Goal: Contribute content: Add original content to the website for others to see

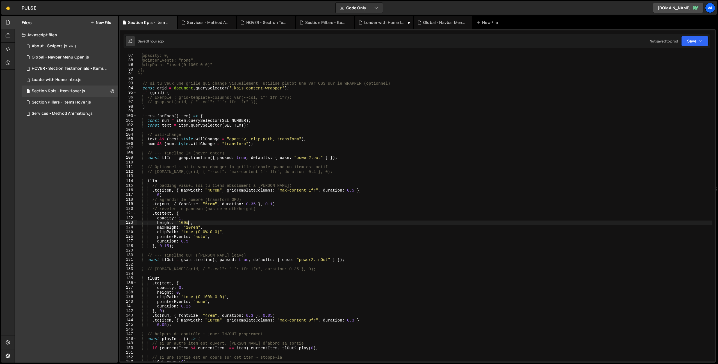
scroll to position [398, 0]
click at [99, 24] on button "New File" at bounding box center [100, 22] width 21 height 4
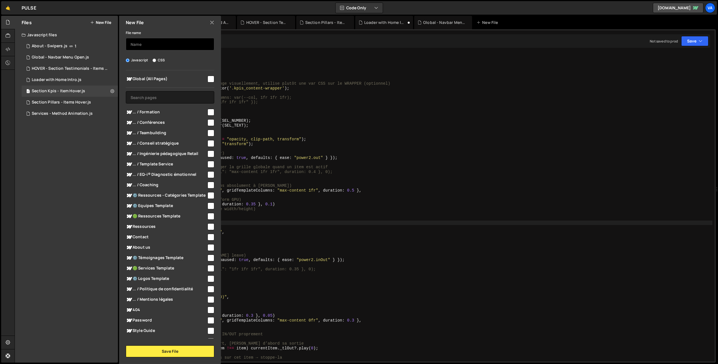
click at [144, 44] on input "text" at bounding box center [170, 44] width 88 height 12
type input "Global - HOVER Cusor Pulse"
click at [209, 80] on input "checkbox" at bounding box center [211, 79] width 7 height 7
checkbox input "true"
click at [172, 354] on button "Save File" at bounding box center [170, 351] width 88 height 12
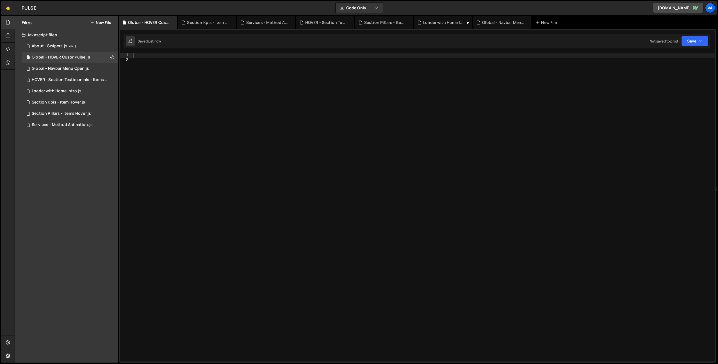
click at [182, 108] on div at bounding box center [423, 211] width 583 height 317
type textarea "// Function global de la gestion du custom cusor"
click at [141, 68] on div "// Function global de la gestion du custom cusor // Animation en mouseenter" at bounding box center [423, 211] width 583 height 317
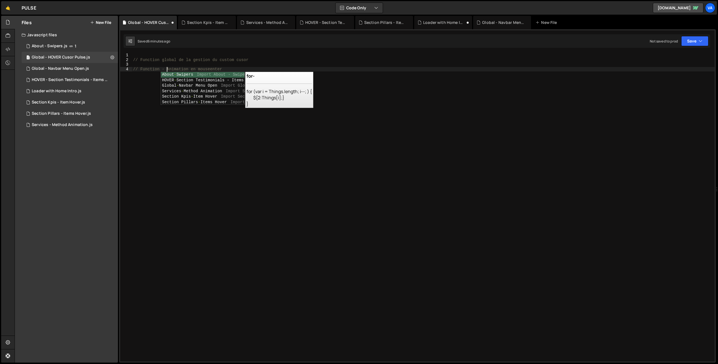
scroll to position [0, 2]
click at [161, 69] on div "// Function global de la gestion du custom cusor // Function - Animation en mou…" at bounding box center [423, 211] width 583 height 317
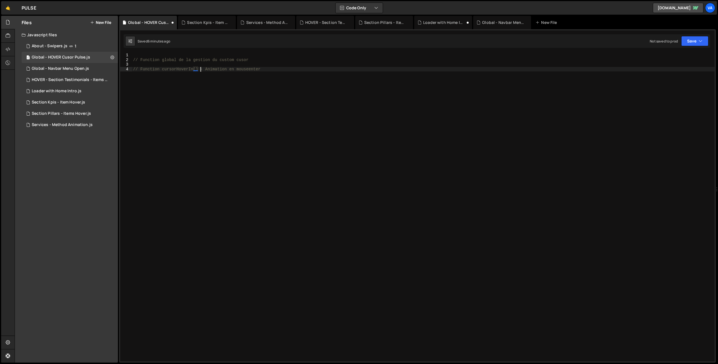
scroll to position [0, 4]
click at [266, 69] on div "// Function global de la gestion du custom cusor // Function cursorHoverIn() - …" at bounding box center [423, 211] width 583 height 317
drag, startPoint x: 261, startPoint y: 69, endPoint x: 133, endPoint y: 70, distance: 127.8
click at [133, 70] on div "// Function global de la gestion du custom cusor // Function cursorHoverIn() - …" at bounding box center [423, 211] width 583 height 317
type textarea "// Function cursorHoverIn() - Animation en mouseenter"
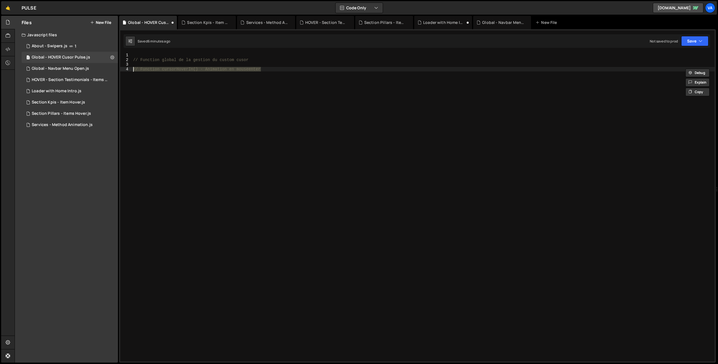
click at [285, 67] on div "// Function global de la gestion du custom cusor // Function cursorHoverIn() - …" at bounding box center [423, 207] width 583 height 308
paste textarea "// Function cursorHoverIn() - Animation en mouseenter"
click at [187, 80] on div "// Function global de la gestion du custom cusor // Function cursorHoverIn() - …" at bounding box center [423, 211] width 583 height 317
click at [193, 79] on div "// Function global de la gestion du custom cusor // Function cursorHoverIn() - …" at bounding box center [423, 211] width 583 height 317
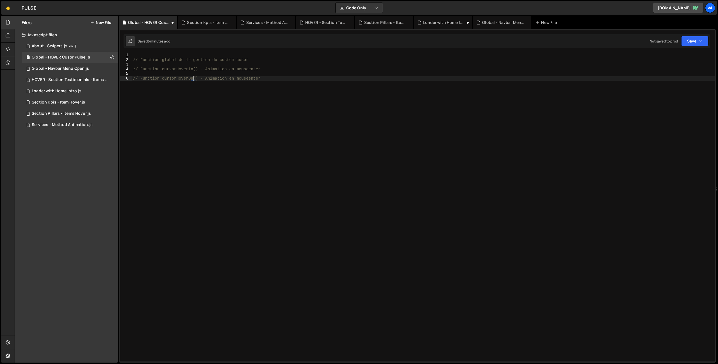
scroll to position [0, 4]
click at [231, 77] on div "// Function global de la gestion du custom cusor // Function cursorHoverIn() - …" at bounding box center [423, 211] width 583 height 317
click at [255, 80] on div "// Function global de la gestion du custom cusor // Function cursorHoverIn() - …" at bounding box center [423, 211] width 583 height 317
click at [264, 79] on div "// Function global de la gestion du custom cusor // Function cursorHoverIn() - …" at bounding box center [423, 211] width 583 height 317
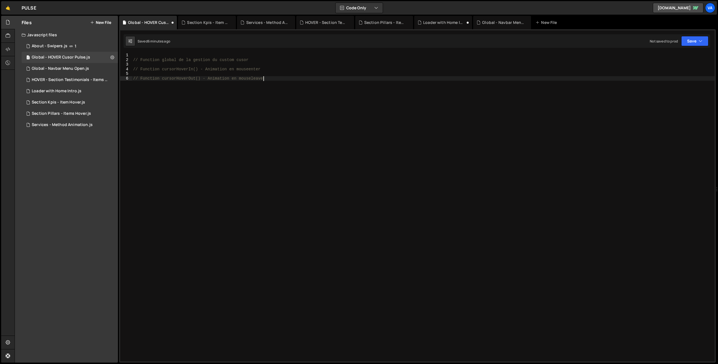
click at [253, 58] on div "// Function global de la gestion du custom cusor // Function cursorHoverIn() - …" at bounding box center [423, 211] width 583 height 317
click at [271, 79] on div "// Function global de la gestion du custom cusor // Function cursorHoverIn() - …" at bounding box center [423, 211] width 583 height 317
type textarea "// Function cursorHoverOut() - Animation en mouseleave"
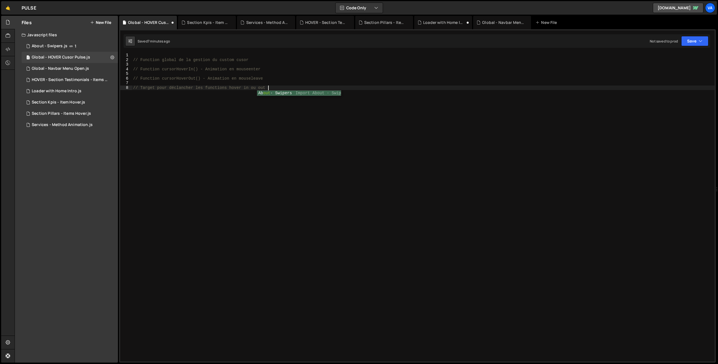
type textarea "// Target pour déclancher les functions hover in ou out :"
paste textarea "dropdown-services-trigger"
click at [308, 92] on div "// Function global de la gestion du custom cusor // Function cursorHoverIn() - …" at bounding box center [423, 211] width 583 height 317
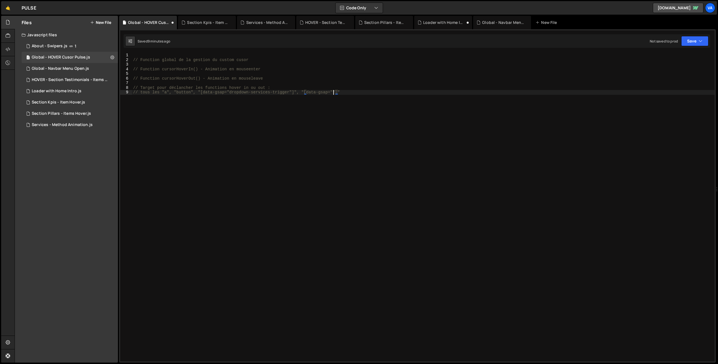
paste textarea "link-hover"
click at [383, 92] on div "// Function global de la gestion du custom cusor // Function cursorHoverIn() - …" at bounding box center [423, 211] width 583 height 317
click at [218, 132] on div "// Function global de la gestion du custom cusor // Function cursorHoverIn() - …" at bounding box center [423, 211] width 583 height 317
click at [257, 60] on div "// Function global de la gestion du custom cusor // Function cursorHoverIn() - …" at bounding box center [423, 211] width 583 height 317
type textarea "// Function global de la gestion du custom cusor"
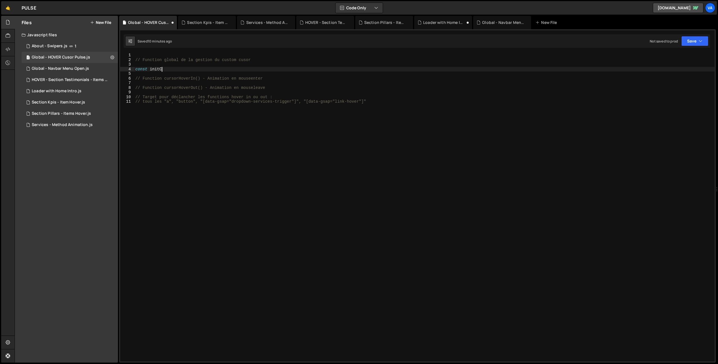
scroll to position [0, 2]
type textarea "const initC"
type textarea "const initHoverCursorAnim = () => {};"
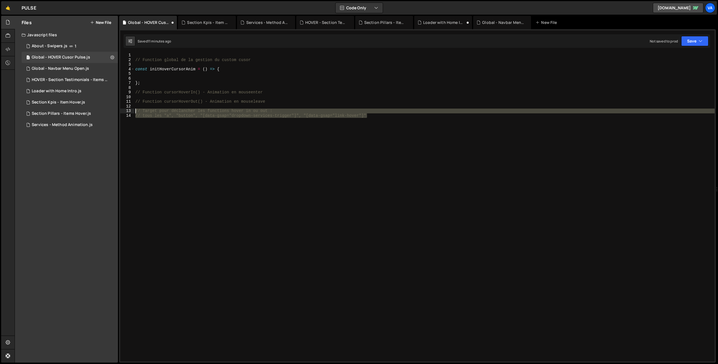
drag, startPoint x: 272, startPoint y: 114, endPoint x: 136, endPoint y: 110, distance: 136.3
click at [136, 110] on div "// Function global de la gestion du custom cusor const initHoverCursorAnim = ( …" at bounding box center [424, 211] width 581 height 317
type textarea "// Target pour déclancher les functions hover in ou out : // tous les "a", "but…"
click at [169, 77] on div "// Function global de la gestion du custom cusor const initHoverCursorAnim = ( …" at bounding box center [424, 211] width 581 height 317
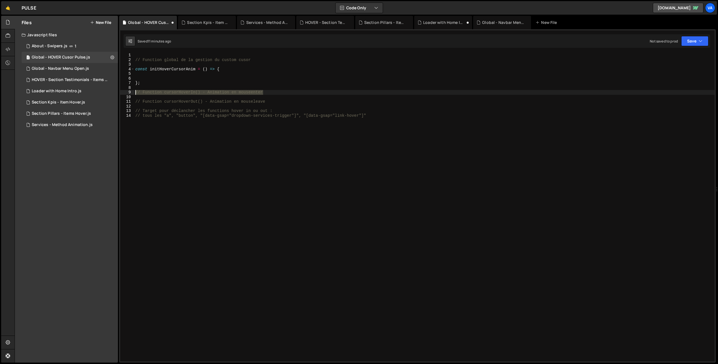
drag, startPoint x: 265, startPoint y: 92, endPoint x: 135, endPoint y: 91, distance: 129.8
click at [135, 91] on div "// Function global de la gestion du custom cusor const initHoverCursorAnim = ( …" at bounding box center [424, 211] width 581 height 317
type textarea "// Function cursorHoverIn() - Animation en mouseenter"
click at [162, 74] on div "// Function global de la gestion du custom cusor const initHoverCursorAnim = ( …" at bounding box center [424, 211] width 581 height 317
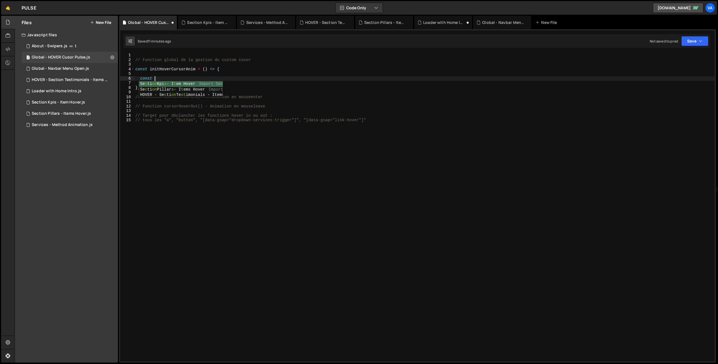
click at [174, 106] on div "// Function global de la gestion du custom cusor const initHoverCursorAnim = ( …" at bounding box center [424, 211] width 581 height 317
click at [176, 97] on div "// Function global de la gestion du custom cusor const initHoverCursorAnim = ( …" at bounding box center [424, 211] width 581 height 317
drag, startPoint x: 195, startPoint y: 96, endPoint x: 165, endPoint y: 96, distance: 30.3
click at [165, 96] on div "// Function global de la gestion du custom cusor const initHoverCursorAnim = ( …" at bounding box center [424, 211] width 581 height 317
click at [166, 78] on div "// Function global de la gestion du custom cusor const initHoverCursorAnim = ( …" at bounding box center [424, 211] width 581 height 317
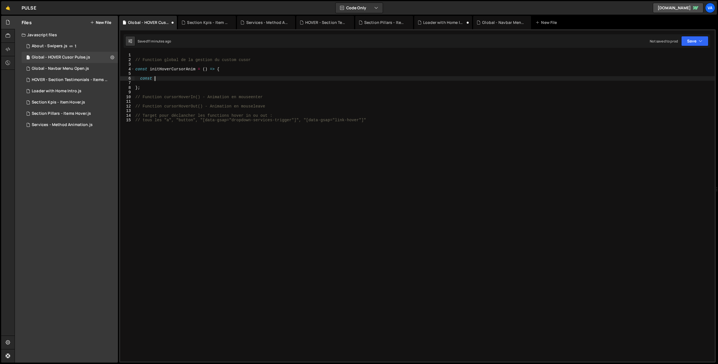
paste textarea "cursorHoverIn"
type textarea "const cursorHoverIn = () => {};"
paste textarea "cursor-pulse-border"
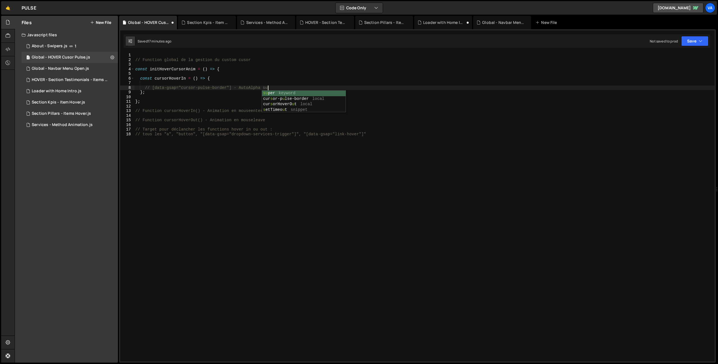
scroll to position [0, 9]
click at [267, 87] on div "// Function global de la gestion du custom cusor const initHoverCursorAnim = ( …" at bounding box center [424, 211] width 581 height 317
click at [239, 88] on div "// Function global de la gestion du custom cusor const initHoverCursorAnim = ( …" at bounding box center [424, 211] width 581 height 317
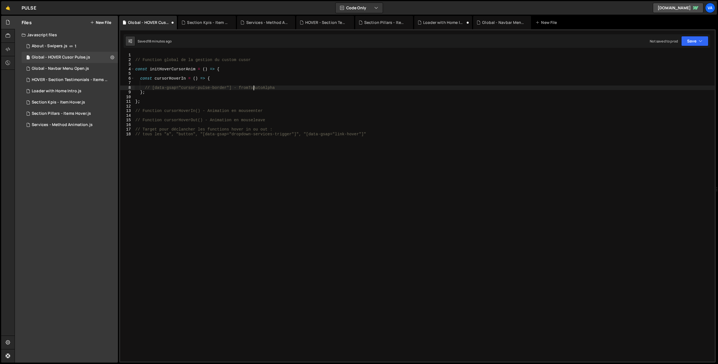
scroll to position [0, 8]
click at [295, 88] on div "// Function global de la gestion du custom cusor const initHoverCursorAnim = ( …" at bounding box center [424, 211] width 581 height 317
type textarea "// [data-gsap="cursor-pulse-border"] - fromTo AutoAlpha"
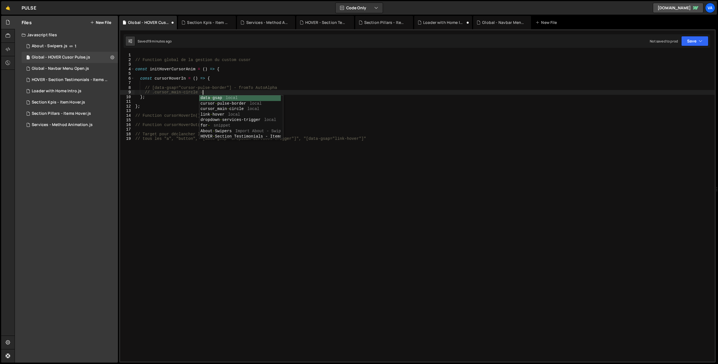
scroll to position [0, 4]
click at [291, 92] on div "// Function global de la gestion du custom cusor const initHoverCursorAnim = ( …" at bounding box center [424, 211] width 581 height 317
click at [259, 87] on div "// Function global de la gestion du custom cusor const initHoverCursorAnim = ( …" at bounding box center [424, 211] width 581 height 317
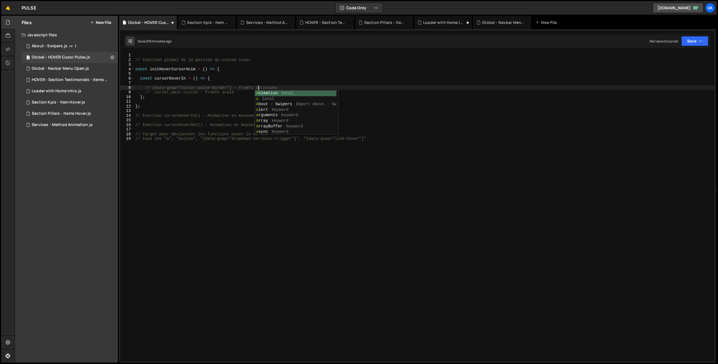
scroll to position [0, 8]
click at [242, 92] on div "// Function global de la gestion du custom cusor const initHoverCursorAnim = ( …" at bounding box center [424, 211] width 581 height 317
type textarea "// .cursor_main-circle - fromTo scale"
type textarea "//"
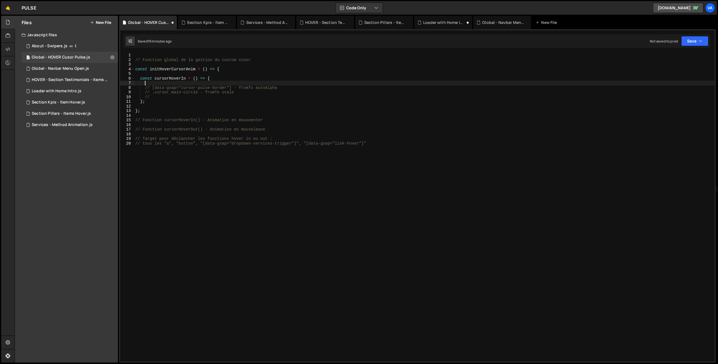
click at [209, 83] on div "// Function global de la gestion du custom cusor const initHoverCursorAnim = ( …" at bounding box center [424, 211] width 581 height 317
type textarea "t"
type textarea "const tl = gsap.timeline();"
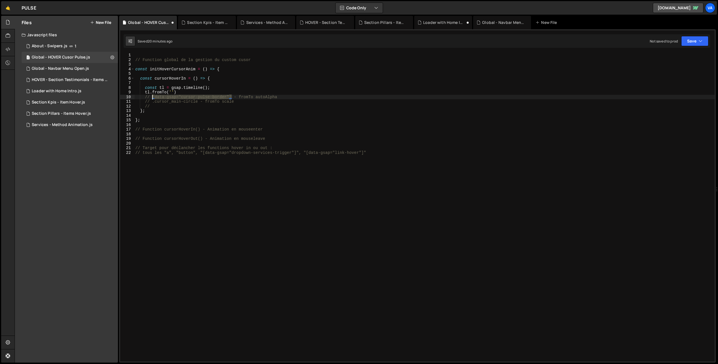
drag, startPoint x: 226, startPoint y: 96, endPoint x: 151, endPoint y: 98, distance: 75.0
click at [151, 98] on div "// Function global de la gestion du custom cusor const initHoverCursorAnim = ( …" at bounding box center [424, 211] width 581 height 317
click at [171, 92] on div "// Function global de la gestion du custom cusor const initHoverCursorAnim = ( …" at bounding box center [424, 211] width 581 height 317
paste textarea "[data-gsap="cursor-pulse-border"]"
click at [253, 92] on div "// Function global de la gestion du custom cusor const initHoverCursorAnim = ( …" at bounding box center [424, 211] width 581 height 317
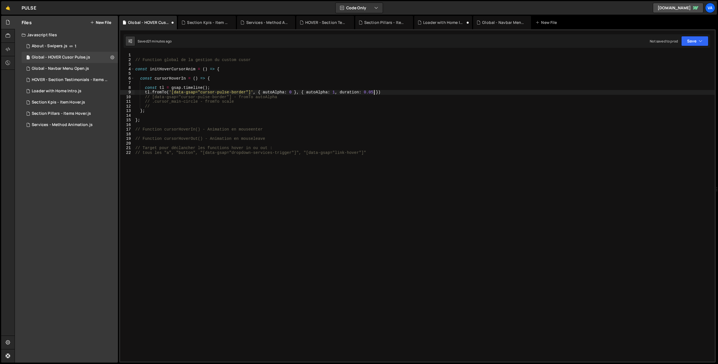
scroll to position [0, 17]
click at [387, 92] on div "// Function global de la gestion du custom cusor const initHoverCursorAnim = ( …" at bounding box center [424, 211] width 581 height 317
type textarea "tl.fromTo('[data-gsap="cursor-pulse-border"]', { autoAlpha: 0 }, { autoAlpha: 1…"
drag, startPoint x: 280, startPoint y: 102, endPoint x: 116, endPoint y: 103, distance: 164.1
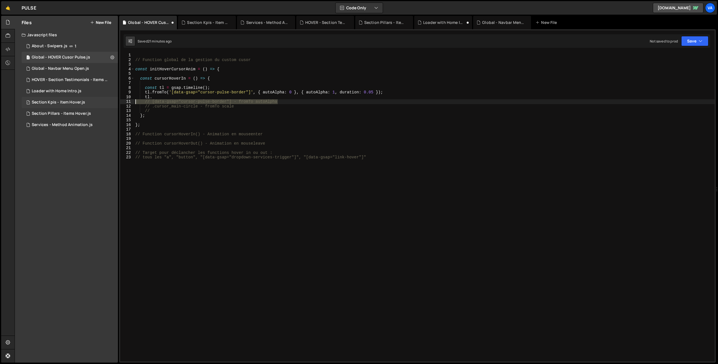
click at [116, 103] on div "Files New File Javascript files 1 About - Swipers.js 1 1 Global - HOVER Cusor P…" at bounding box center [367, 189] width 704 height 347
type textarea "// [data-gsap="cursor-pulse-border"] - fromTo autoAlpha"
click at [169, 98] on div "// Function global de la gestion du custom cusor const initHoverCursorAnim = ( …" at bounding box center [424, 211] width 581 height 317
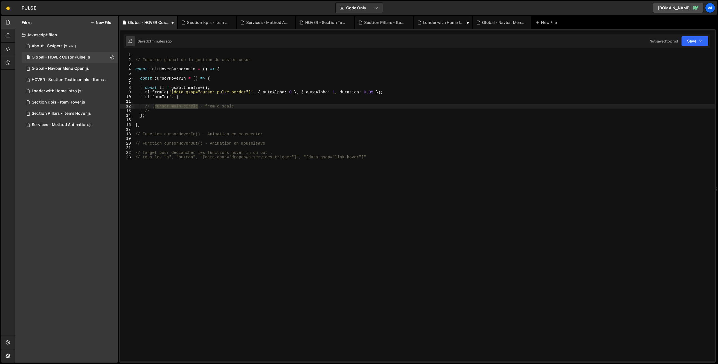
drag, startPoint x: 198, startPoint y: 107, endPoint x: 155, endPoint y: 106, distance: 42.2
click at [155, 106] on div "// Function global de la gestion du custom cusor const initHoverCursorAnim = ( …" at bounding box center [424, 211] width 581 height 317
drag, startPoint x: 174, startPoint y: 96, endPoint x: 172, endPoint y: 103, distance: 7.8
click at [174, 96] on div "// Function global de la gestion du custom cusor const initHoverCursorAnim = ( …" at bounding box center [424, 211] width 581 height 317
paste textarea "cursor_main-circle"
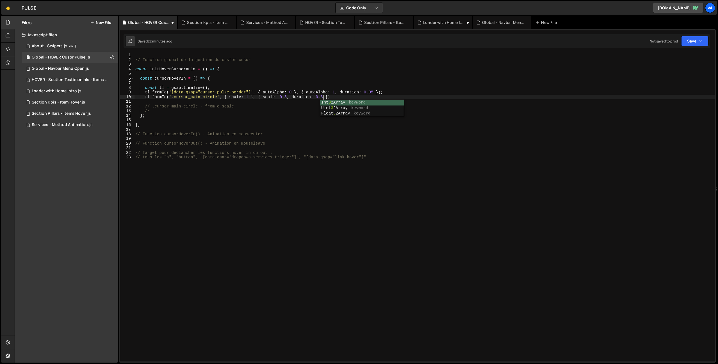
scroll to position [0, 13]
click at [328, 96] on div "// Function global de la gestion du custom cusor const initHoverCursorAnim = ( …" at bounding box center [424, 211] width 581 height 317
click at [205, 88] on div "// Function global de la gestion du custom cusor const initHoverCursorAnim = ( …" at bounding box center [424, 211] width 581 height 317
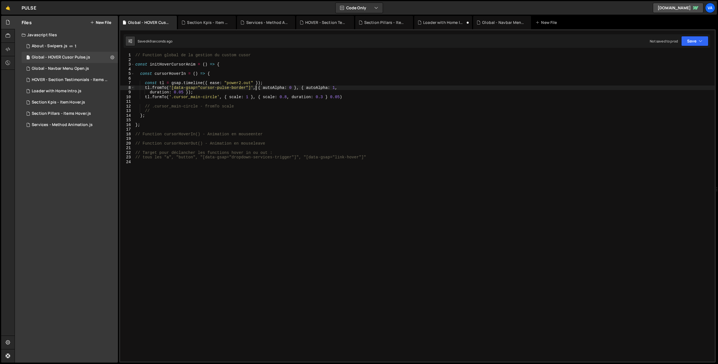
click at [344, 97] on div "// Function global de la gestion du custom cusor const initHoverCursorAnim = ( …" at bounding box center [424, 211] width 581 height 317
drag, startPoint x: 347, startPoint y: 96, endPoint x: 145, endPoint y: 97, distance: 201.7
click at [145, 97] on div "// Function global de la gestion du custom cusor const initHoverCursorAnim = ( …" at bounding box center [424, 211] width 581 height 317
type textarea "tl.formTo('.cursor_main-circle', { scale: 1 }, { scale: 0.8, duration: 0.3 } 0.…"
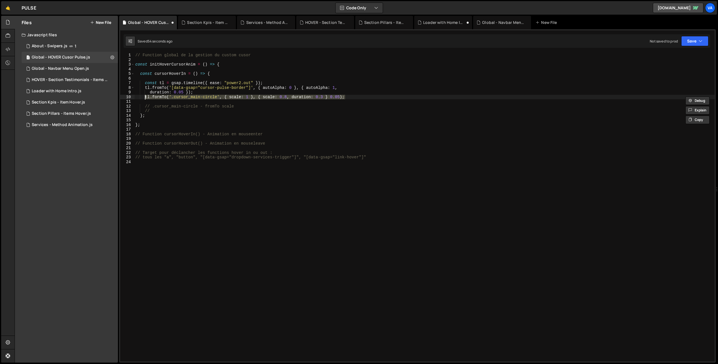
click at [357, 96] on div "// Function global de la gestion du custom cusor const initHoverCursorAnim = ( …" at bounding box center [424, 207] width 581 height 308
paste textarea "tl.formTo('.cursor_main-circle', { scale: 1 }, { scale: 0.8, duration: 0.3 } 0.…"
click at [236, 101] on div "// Function global de la gestion du custom cusor const initHoverCursorAnim = ( …" at bounding box center [424, 211] width 581 height 317
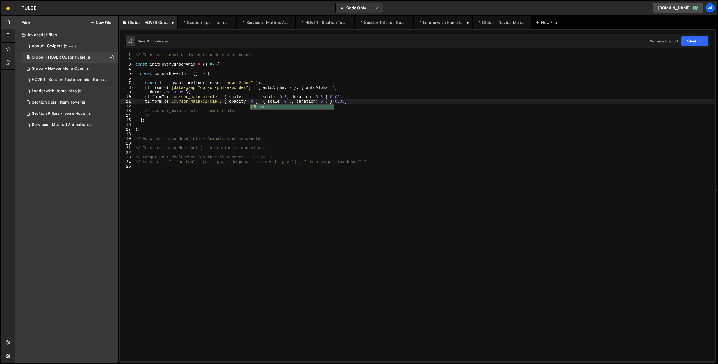
scroll to position [0, 8]
click at [272, 102] on div "// Function global de la gestion du custom cusor const initHoverCursorAnim = ( …" at bounding box center [424, 211] width 581 height 317
click at [295, 102] on div "// Function global de la gestion du custom cusor const initHoverCursorAnim = ( …" at bounding box center [424, 211] width 581 height 317
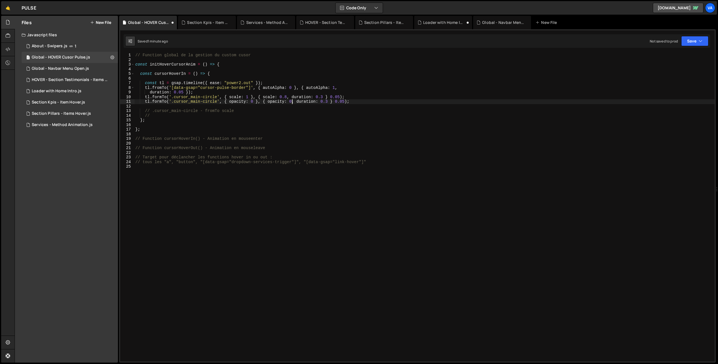
click at [162, 103] on div "// Function global de la gestion du custom cusor const initHoverCursorAnim = ( …" at bounding box center [424, 211] width 581 height 317
click at [163, 101] on div "// Function global de la gestion du custom cusor const initHoverCursorAnim = ( …" at bounding box center [424, 211] width 581 height 317
drag, startPoint x: 231, startPoint y: 99, endPoint x: 247, endPoint y: 100, distance: 16.0
click at [231, 99] on div "// Function global de la gestion du custom cusor const initHoverCursorAnim = ( …" at bounding box center [424, 211] width 581 height 317
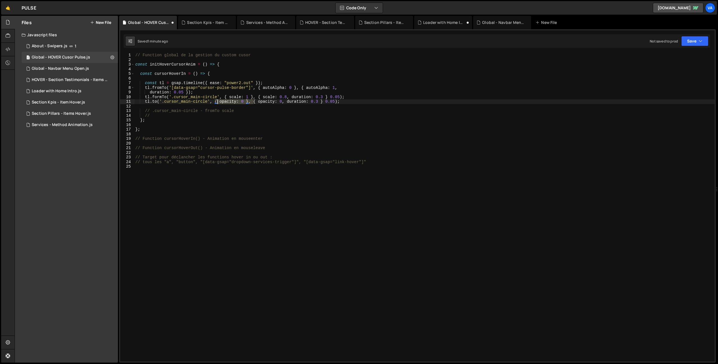
drag, startPoint x: 253, startPoint y: 102, endPoint x: 216, endPoint y: 103, distance: 37.7
click at [216, 103] on div "// Function global de la gestion du custom cusor const initHoverCursorAnim = ( …" at bounding box center [424, 211] width 581 height 317
click at [242, 102] on div "// Function global de la gestion du custom cusor const initHoverCursorAnim = ( …" at bounding box center [424, 211] width 581 height 317
click at [339, 99] on div "// Function global de la gestion du custom cusor const initHoverCursorAnim = ( …" at bounding box center [424, 211] width 581 height 317
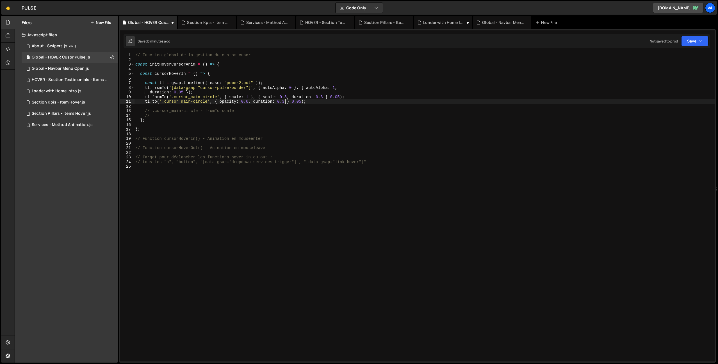
click at [286, 102] on div "// Function global de la gestion du custom cusor const initHoverCursorAnim = ( …" at bounding box center [424, 211] width 581 height 317
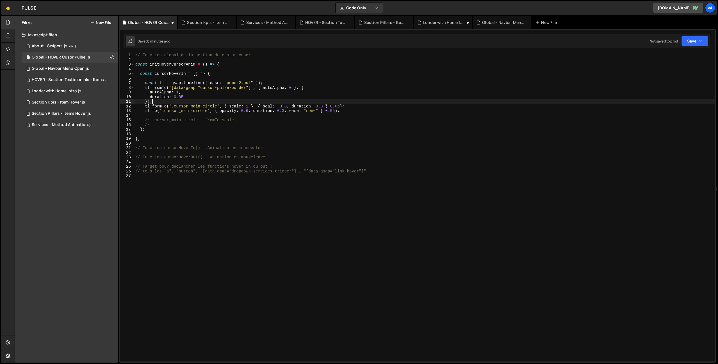
scroll to position [0, 1]
click at [346, 112] on div "// Function global de la gestion du custom cusor const initHoverCursorAnim = ( …" at bounding box center [424, 211] width 581 height 317
type textarea "[DOMAIN_NAME]('.cursor_main-circle', { opacity: 0.6, duration: 0.3, ease: "none…"
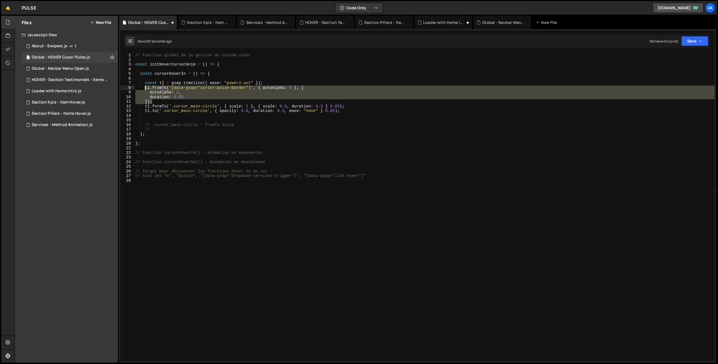
drag, startPoint x: 157, startPoint y: 101, endPoint x: 146, endPoint y: 88, distance: 17.6
click at [146, 88] on div "// Function global de la gestion du custom cusor const initHoverCursorAnim = ( …" at bounding box center [424, 211] width 581 height 317
click at [348, 110] on div "// Function global de la gestion du custom cusor const initHoverCursorAnim = ( …" at bounding box center [424, 211] width 581 height 317
type textarea "[DOMAIN_NAME]('.cursor_main-circle', { opacity: 0.6, duration: 0.3, ease: "none…"
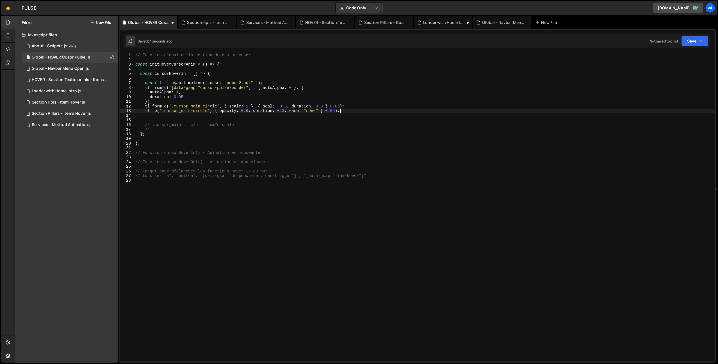
paste textarea "});"
click at [147, 129] on div "// Function global de la gestion du custom cusor const initHoverCursorAnim = ( …" at bounding box center [424, 211] width 581 height 317
click at [192, 124] on div "// Function global de la gestion du custom cusor const initHoverCursorAnim = ( …" at bounding box center [424, 211] width 581 height 317
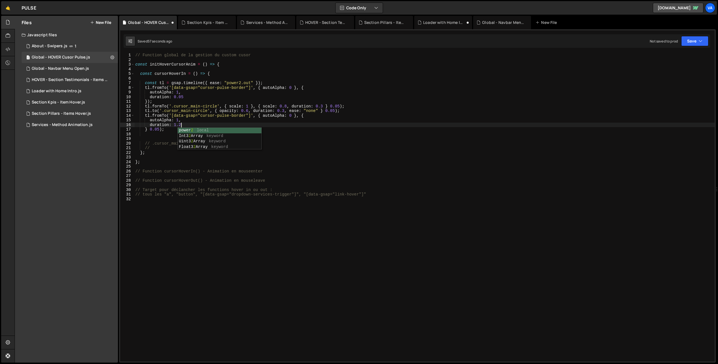
scroll to position [0, 3]
click at [271, 117] on div "// Function global de la gestion du custom cusor const initHoverCursorAnim = ( …" at bounding box center [424, 211] width 581 height 317
click at [273, 116] on div "// Function global de la gestion du custom cusor const initHoverCursorAnim = ( …" at bounding box center [424, 211] width 581 height 317
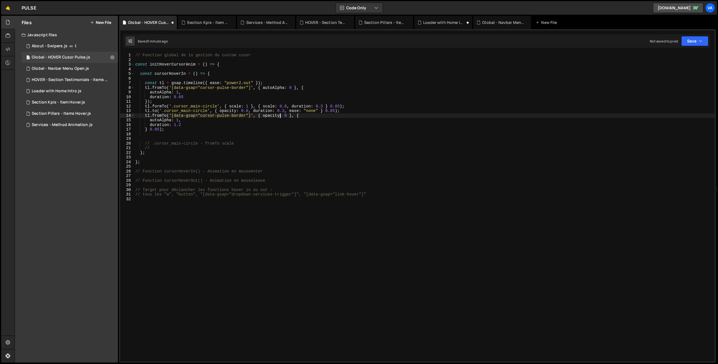
click at [288, 115] on div "// Function global de la gestion du custom cusor const initHoverCursorAnim = ( …" at bounding box center [424, 211] width 581 height 317
click at [207, 124] on div "// Function global de la gestion du custom cusor const initHoverCursorAnim = ( …" at bounding box center [424, 211] width 581 height 317
click at [159, 119] on div "// Function global de la gestion du custom cusor const initHoverCursorAnim = ( …" at bounding box center [424, 211] width 581 height 317
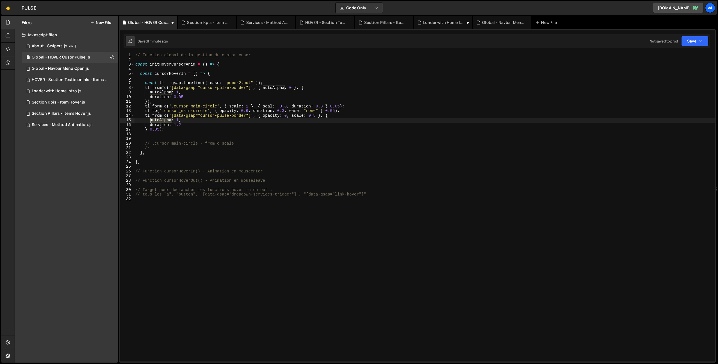
click at [159, 119] on div "// Function global de la gestion du custom cusor const initHoverCursorAnim = ( …" at bounding box center [424, 211] width 581 height 317
drag, startPoint x: 174, startPoint y: 119, endPoint x: 180, endPoint y: 136, distance: 18.1
click at [174, 119] on div "// Function global de la gestion du custom cusor const initHoverCursorAnim = ( …" at bounding box center [424, 211] width 581 height 317
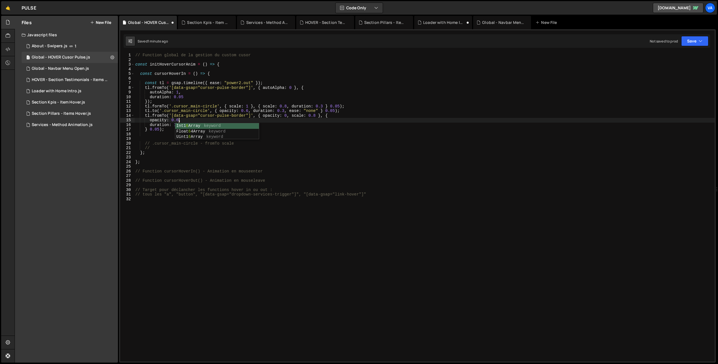
click at [287, 114] on div "// Function global de la gestion du custom cusor const initHoverCursorAnim = ( …" at bounding box center [424, 211] width 581 height 317
click at [185, 121] on div "// Function global de la gestion du custom cusor const initHoverCursorAnim = ( …" at bounding box center [424, 211] width 581 height 317
type textarea "opacity: 0.6,"
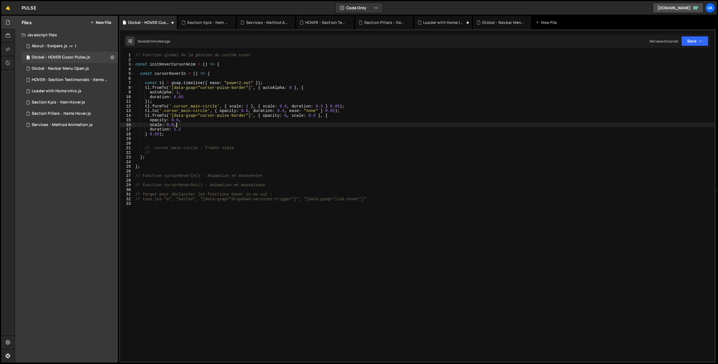
click at [317, 115] on div "// Function global de la gestion du custom cusor const initHoverCursorAnim = ( …" at bounding box center [424, 211] width 581 height 317
click at [183, 127] on div "// Function global de la gestion du custom cusor const initHoverCursorAnim = ( …" at bounding box center [424, 211] width 581 height 317
type textarea "duration: 1.2,"
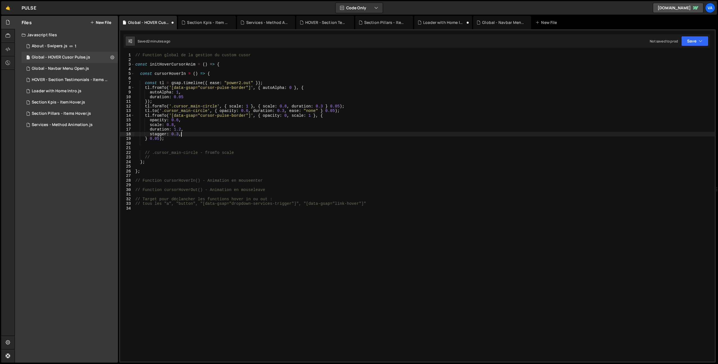
click at [253, 82] on div "// Function global de la gestion du custom cusor const initHoverCursorAnim = ( …" at bounding box center [424, 211] width 581 height 317
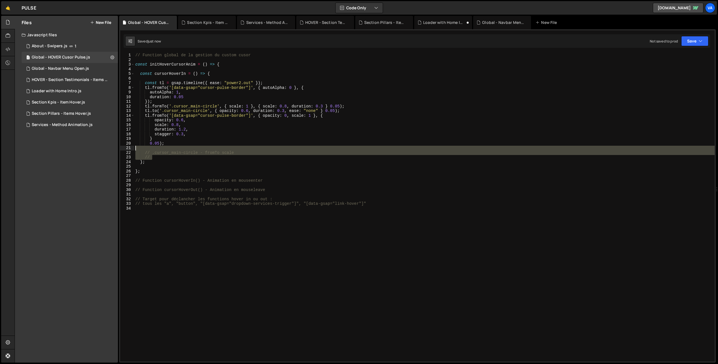
drag, startPoint x: 154, startPoint y: 156, endPoint x: 114, endPoint y: 147, distance: 40.9
click at [114, 147] on div "Files New File Javascript files 1 About - Swipers.js 1 1 Global - HOVER Cusor P…" at bounding box center [367, 189] width 704 height 347
type textarea "// .cursor_main-circle - fromTo scale"
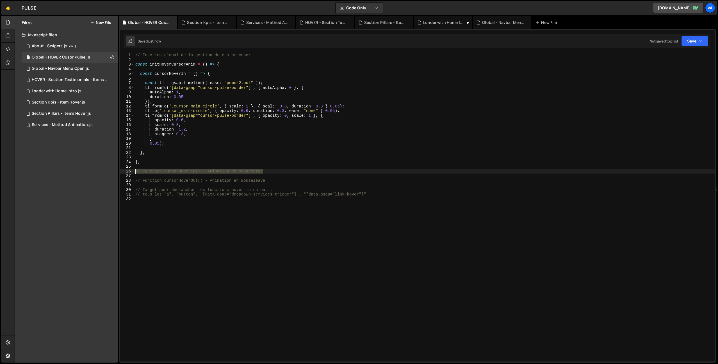
drag, startPoint x: 242, startPoint y: 170, endPoint x: 124, endPoint y: 172, distance: 118.3
click at [124, 172] on div "1 2 3 4 5 6 7 8 9 10 11 12 13 14 15 16 17 18 19 20 21 22 23 24 25 26 27 28 29 3…" at bounding box center [417, 207] width 595 height 308
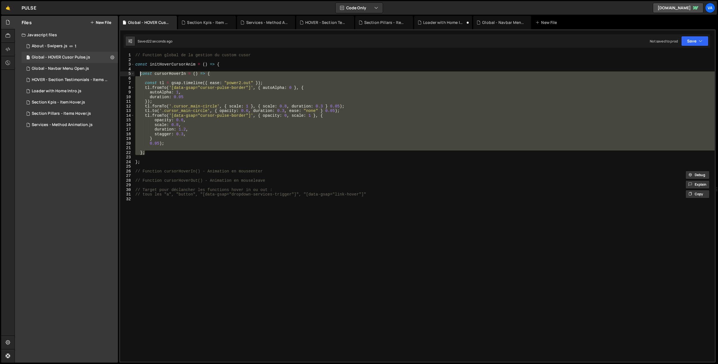
drag, startPoint x: 147, startPoint y: 145, endPoint x: 141, endPoint y: 73, distance: 72.2
click at [141, 73] on div "// Function global de la gestion du custom cusor const initHoverCursorAnim = ( …" at bounding box center [424, 211] width 581 height 317
click at [158, 152] on div "// Function global de la gestion du custom cusor const initHoverCursorAnim = ( …" at bounding box center [424, 207] width 581 height 308
type textarea "};"
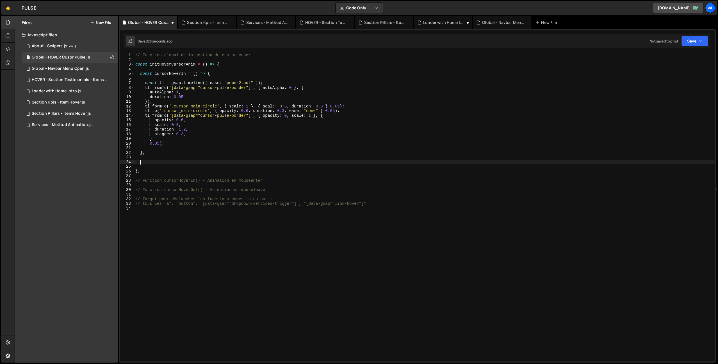
paste textarea "};"
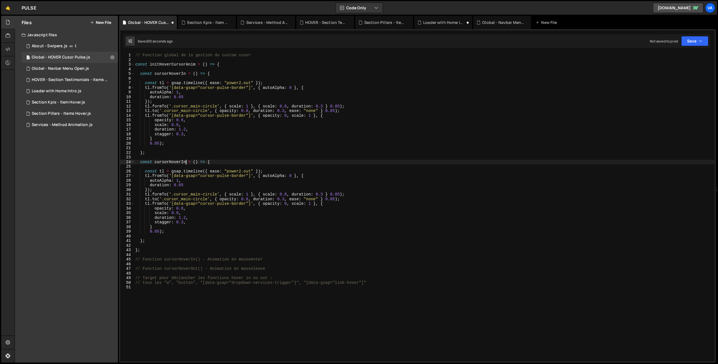
click at [186, 162] on div "// Function global de la gestion du custom cusor const initHoverCursorAnim = ( …" at bounding box center [424, 211] width 581 height 317
click at [266, 172] on div "// Function global de la gestion du custom cusor const initHoverCursorAnim = ( …" at bounding box center [424, 211] width 581 height 317
type textarea "const tl = gsap.timeline({ ease: "power2.out" });"
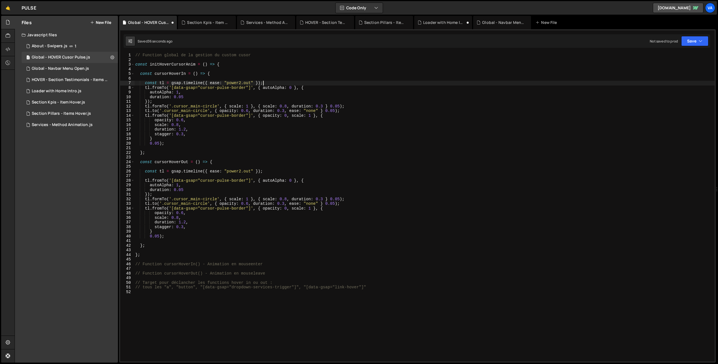
click at [272, 83] on div "// Function global de la gestion du custom cusor const initHoverCursorAnim = ( …" at bounding box center [424, 211] width 581 height 317
type textarea "const tl = gsap.timeline({ ease: "power2.out" });"
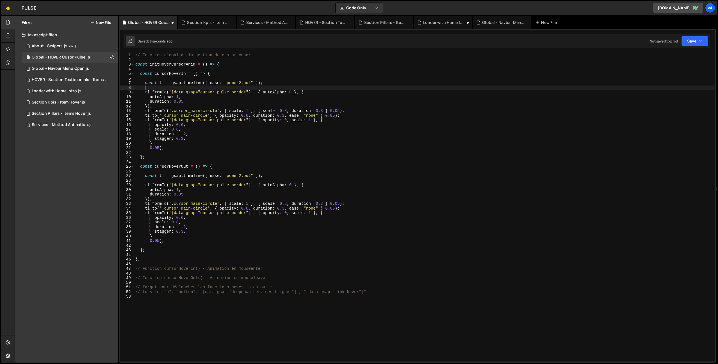
scroll to position [4, 0]
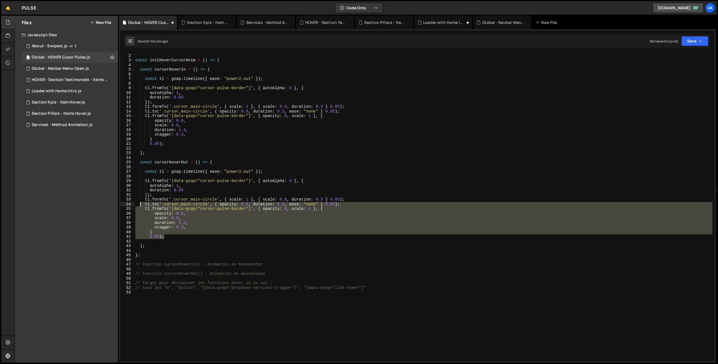
drag, startPoint x: 173, startPoint y: 237, endPoint x: 140, endPoint y: 204, distance: 46.1
click at [140, 204] on div "// Function global de la gestion du custom cusor const initHoverCursorAnim = ( …" at bounding box center [423, 207] width 578 height 317
click at [200, 237] on div "// Function global de la gestion du custom cusor const initHoverCursorAnim = ( …" at bounding box center [423, 207] width 578 height 308
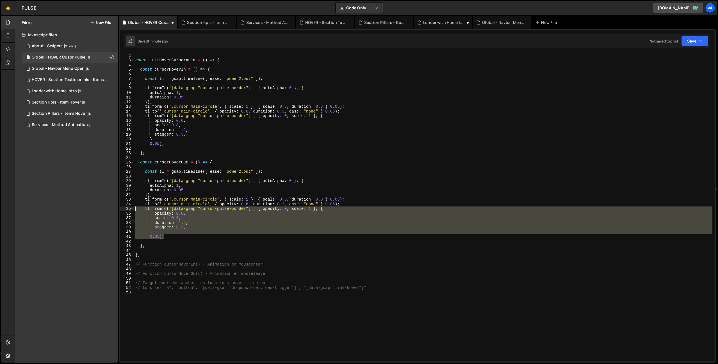
drag, startPoint x: 189, startPoint y: 238, endPoint x: 126, endPoint y: 208, distance: 69.2
click at [126, 208] on div "0.05); 1 2 3 4 5 6 7 8 9 10 11 12 13 14 15 16 17 18 19 20 21 22 23 24 25 26 27 …" at bounding box center [417, 207] width 595 height 308
type textarea "tl.fromTo('[data-gsap="cursor-pulse-border"]', { opacity: 0, scale: 1 }, { opac…"
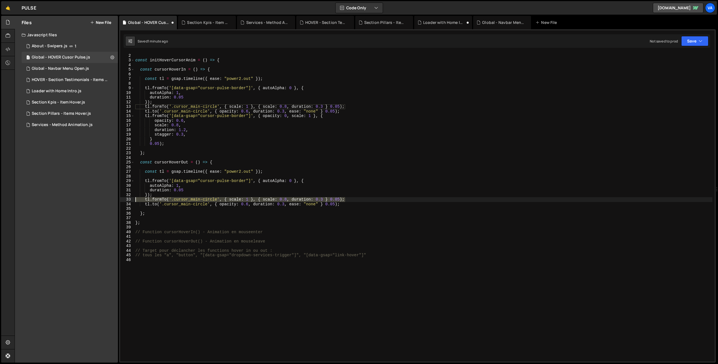
drag, startPoint x: 349, startPoint y: 198, endPoint x: 123, endPoint y: 199, distance: 226.2
click at [123, 199] on div "[DOMAIN_NAME]('.cursor_main-circle', { opacity: 0.6, duration: 0.3, ease: "none…" at bounding box center [417, 207] width 595 height 308
type textarea "tl.formTo('.cursor_main-circle', { scale: 1 }, { scale: 0.8, duration: 0.3 } 0.…"
click at [336, 199] on div "// Function global de la gestion du custom cusor const initHoverCursorAnim = ( …" at bounding box center [423, 207] width 578 height 317
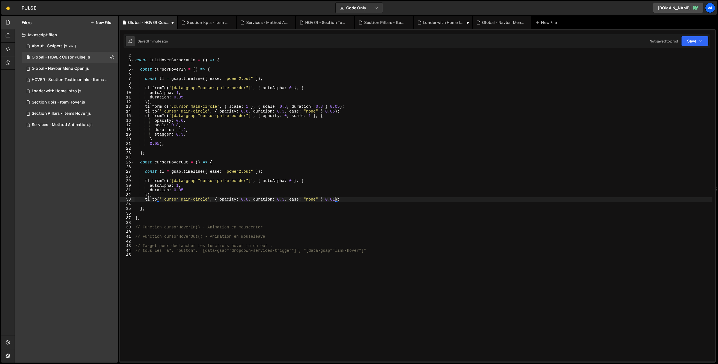
drag, startPoint x: 284, startPoint y: 199, endPoint x: 290, endPoint y: 223, distance: 24.7
click at [284, 199] on div "// Function global de la gestion du custom cusor const initHoverCursorAnim = ( …" at bounding box center [423, 207] width 578 height 317
click at [249, 199] on div "// Function global de la gestion du custom cusor const initHoverCursorAnim = ( …" at bounding box center [423, 207] width 578 height 317
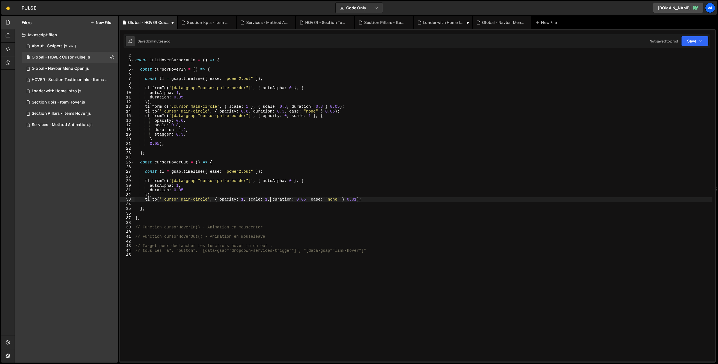
click at [242, 171] on div "// Function global de la gestion du custom cusor const initHoverCursorAnim = ( …" at bounding box center [423, 207] width 578 height 317
drag, startPoint x: 251, startPoint y: 172, endPoint x: 227, endPoint y: 173, distance: 23.9
click at [227, 173] on div "// Function global de la gestion du custom cusor const initHoverCursorAnim = ( …" at bounding box center [423, 207] width 578 height 317
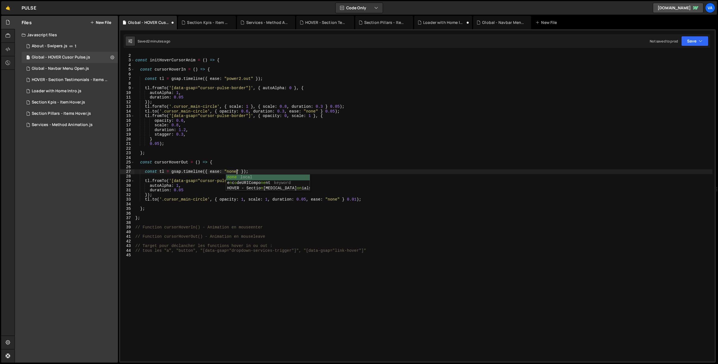
click at [219, 173] on div "// Function global de la gestion du custom cusor const initHoverCursorAnim = ( …" at bounding box center [423, 207] width 578 height 317
drag, startPoint x: 343, startPoint y: 199, endPoint x: 309, endPoint y: 198, distance: 33.4
click at [309, 198] on div "// Function global de la gestion du custom cusor const initHoverCursorAnim = ( …" at bounding box center [423, 207] width 578 height 317
click at [184, 189] on div "// Function global de la gestion du custom cusor const initHoverCursorAnim = ( …" at bounding box center [423, 207] width 578 height 317
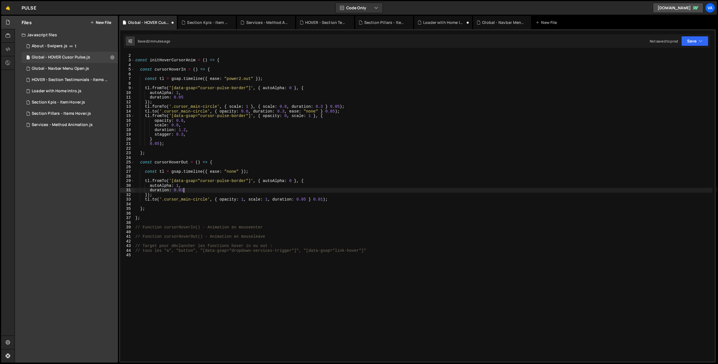
scroll to position [0, 3]
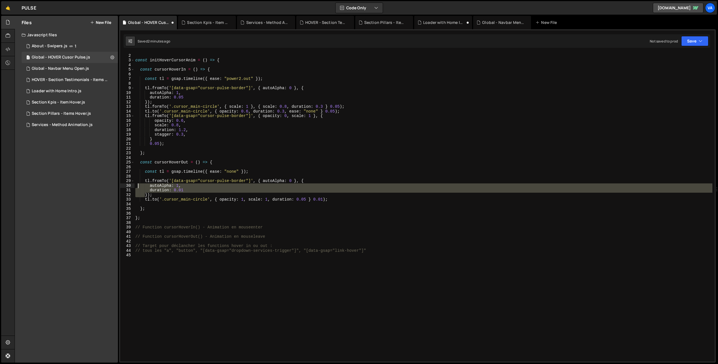
drag, startPoint x: 145, startPoint y: 194, endPoint x: 137, endPoint y: 185, distance: 11.5
click at [137, 185] on div "// Function global de la gestion du custom cusor const initHoverCursorAnim = ( …" at bounding box center [423, 207] width 578 height 317
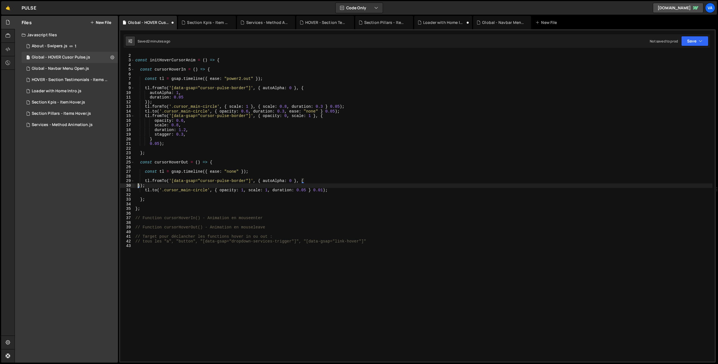
scroll to position [0, 0]
click at [292, 180] on div "// Function global de la gestion du custom cusor const initHoverCursorAnim = ( …" at bounding box center [423, 207] width 578 height 317
click at [316, 180] on div "// Function global de la gestion du custom cusor const initHoverCursorAnim = ( …" at bounding box center [423, 207] width 578 height 317
click at [324, 185] on div "// Function global de la gestion du custom cusor const initHoverCursorAnim = ( …" at bounding box center [423, 207] width 578 height 317
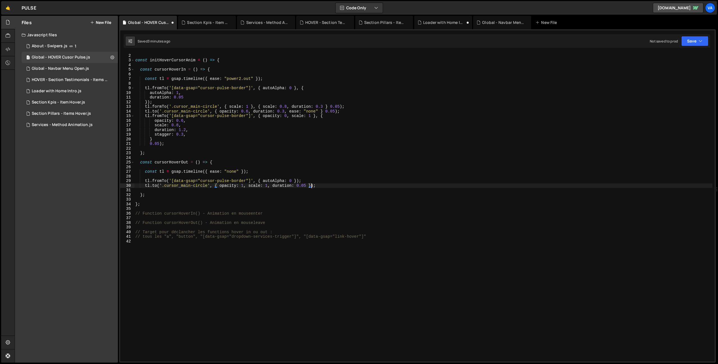
click at [309, 180] on div "// Function global de la gestion du custom cusor const initHoverCursorAnim = ( …" at bounding box center [423, 207] width 578 height 317
type textarea "tl.fromTo('[data-gsap="cursor-pulse-border"]', { autoAlpha: 0 });"
click at [178, 65] on div "// Function global de la gestion du custom cusor const initHoverCursorAnim = ( …" at bounding box center [423, 207] width 578 height 317
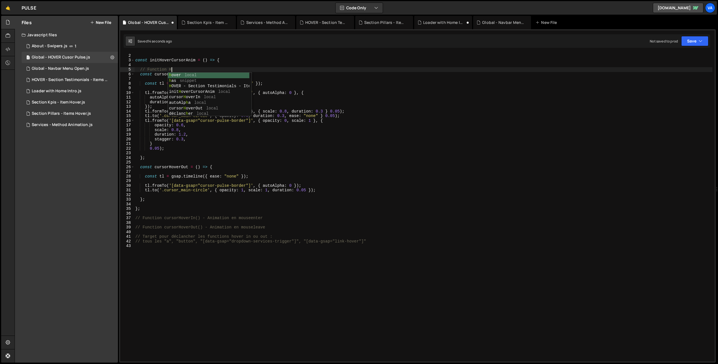
scroll to position [0, 2]
click at [174, 74] on div "// Function global de la gestion du custom cusor const initHoverCursorAnim = ( …" at bounding box center [423, 207] width 578 height 317
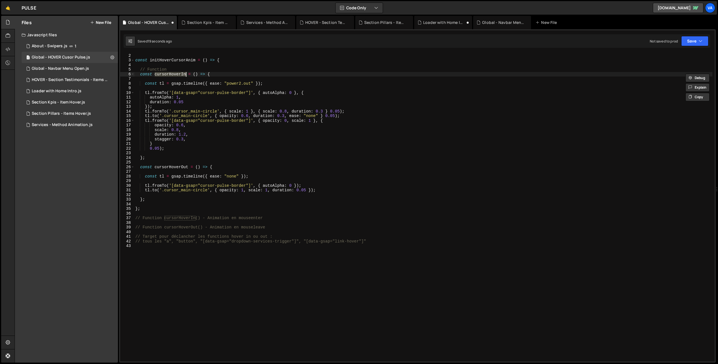
click at [180, 71] on div "// Function global de la gestion du custom cusor const initHoverCursorAnim = ( …" at bounding box center [423, 207] width 578 height 317
paste textarea "cursorHoverIn"
type textarea "// Function cursorHoverIn()"
drag, startPoint x: 208, startPoint y: 69, endPoint x: 141, endPoint y: 71, distance: 67.2
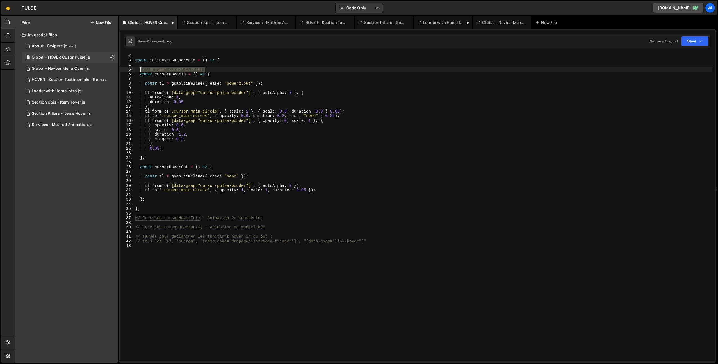
click at [141, 71] on div "// Function global de la gestion du custom cusor const initHoverCursorAnim = ( …" at bounding box center [423, 207] width 578 height 317
click at [178, 163] on div "// Function global de la gestion du custom cusor const initHoverCursorAnim = ( …" at bounding box center [423, 207] width 578 height 317
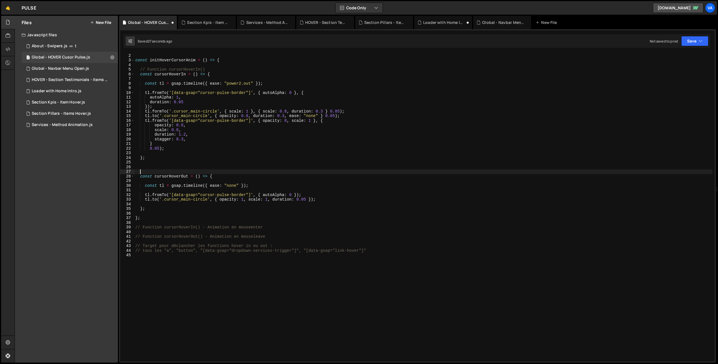
paste textarea "// Function cursorHoverIn()"
click at [199, 171] on div "// Function global de la gestion du custom cusor const initHoverCursorAnim = ( …" at bounding box center [423, 207] width 578 height 317
click at [233, 171] on div "// Function global de la gestion du custom cusor const initHoverCursorAnim = ( …" at bounding box center [423, 207] width 578 height 317
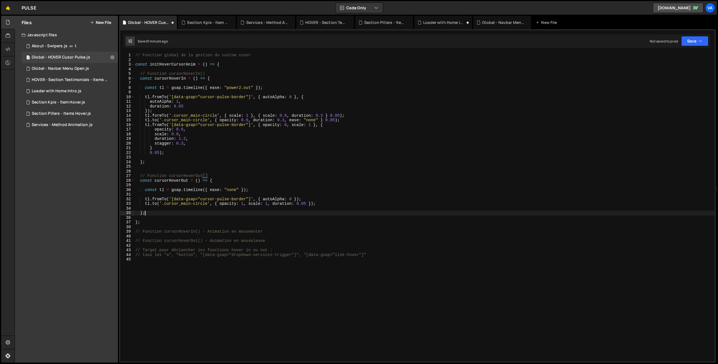
click at [175, 212] on div "// Function global de la gestion du custom cusor const initHoverCursorAnim = ( …" at bounding box center [424, 211] width 581 height 317
type textarea "};"
type textarea "const hoverTriggers = []"
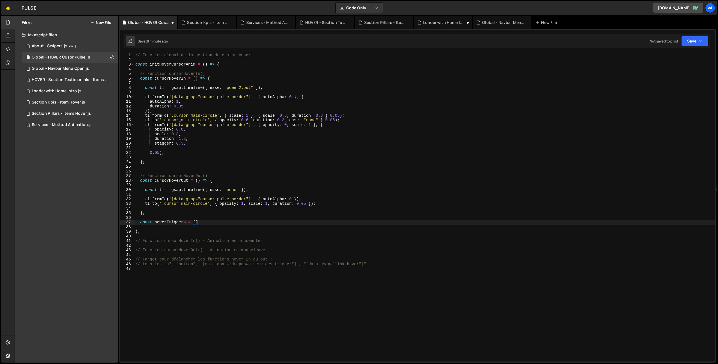
click at [206, 222] on div "// Function global de la gestion du custom cusor const initHoverCursorAnim = ( …" at bounding box center [424, 211] width 581 height 317
drag, startPoint x: 206, startPoint y: 222, endPoint x: 141, endPoint y: 222, distance: 65.2
click at [141, 222] on div "// Function global de la gestion du custom cusor const initHoverCursorAnim = ( …" at bounding box center [424, 211] width 581 height 317
